Goal: Information Seeking & Learning: Check status

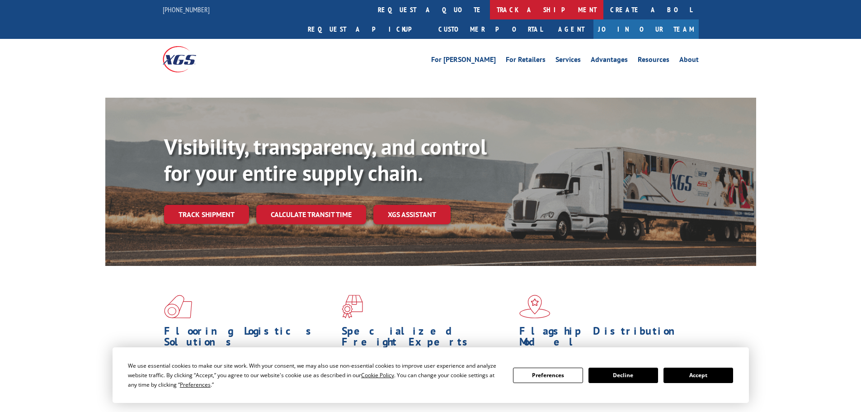
click at [490, 7] on link "track a shipment" at bounding box center [546, 9] width 113 height 19
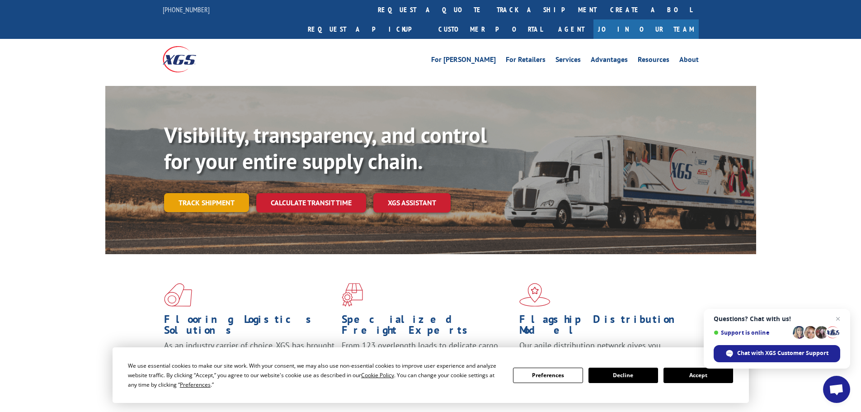
click at [221, 193] on link "Track shipment" at bounding box center [206, 202] width 85 height 19
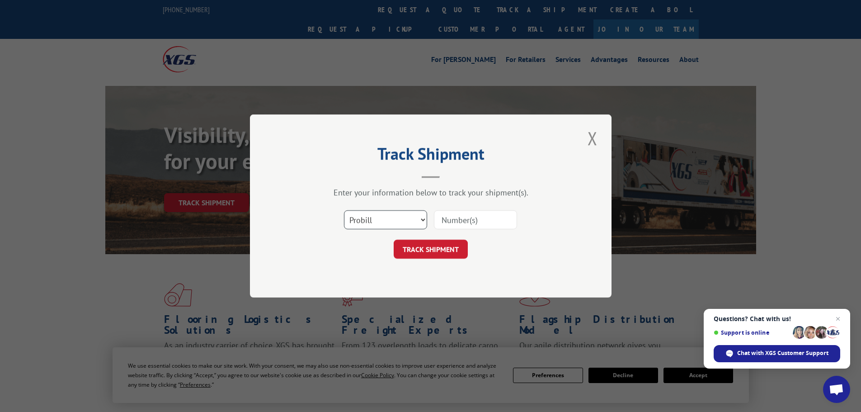
click at [399, 224] on select "Select category... Probill BOL PO" at bounding box center [385, 219] width 83 height 19
select select "bol"
click at [344, 210] on select "Select category... Probill BOL PO" at bounding box center [385, 219] width 83 height 19
click at [453, 212] on input at bounding box center [475, 219] width 83 height 19
paste input "420441"
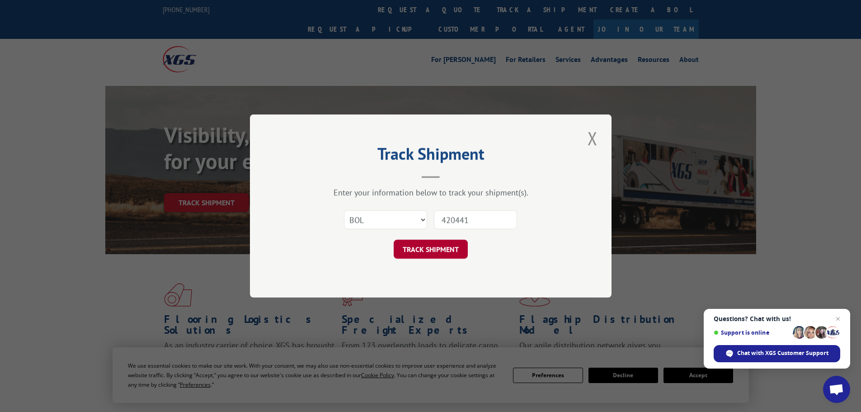
type input "420441"
click at [421, 245] on button "TRACK SHIPMENT" at bounding box center [431, 249] width 74 height 19
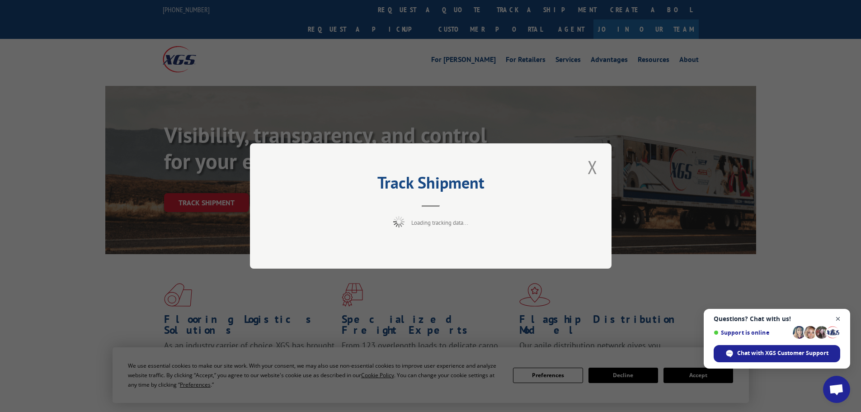
click at [838, 317] on span "Open chat" at bounding box center [838, 318] width 11 height 11
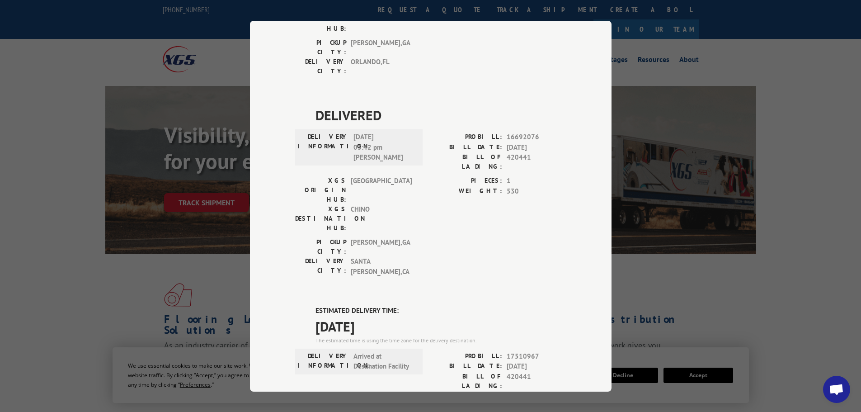
scroll to position [387, 0]
